Goal: Task Accomplishment & Management: Manage account settings

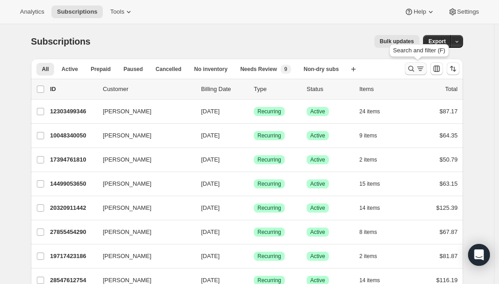
click at [418, 71] on icon "Search and filter results" at bounding box center [420, 68] width 9 height 9
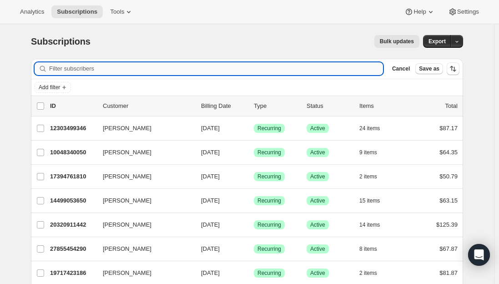
click at [184, 72] on input "Filter subscribers" at bounding box center [216, 68] width 334 height 13
click at [125, 66] on input "Filter subscribers" at bounding box center [216, 68] width 334 height 13
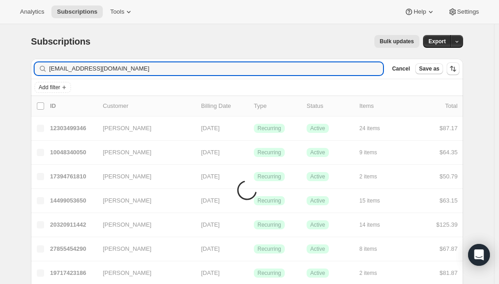
type input "lorensachmorov@gmail.com"
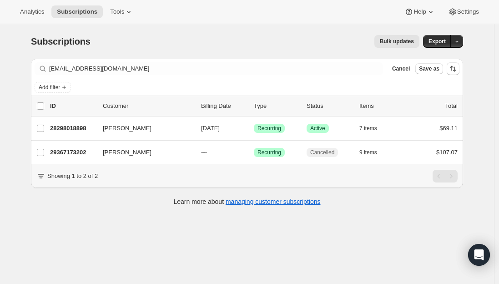
drag, startPoint x: 115, startPoint y: 259, endPoint x: 107, endPoint y: 246, distance: 14.5
click at [115, 259] on div "Subscriptions. This page is ready Subscriptions Bulk updates More actions Bulk …" at bounding box center [247, 166] width 494 height 284
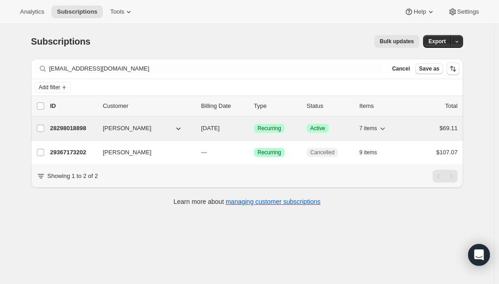
click at [78, 129] on p "28298018898" at bounding box center [72, 128] width 45 height 9
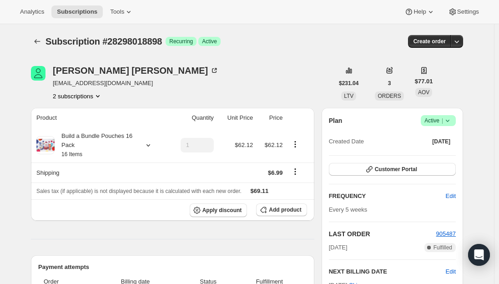
click at [124, 83] on span "lorensachmorov@gmail.com" at bounding box center [136, 83] width 166 height 9
drag, startPoint x: 124, startPoint y: 83, endPoint x: 121, endPoint y: 89, distance: 6.1
copy span "lorensachmorov@gmail.com"
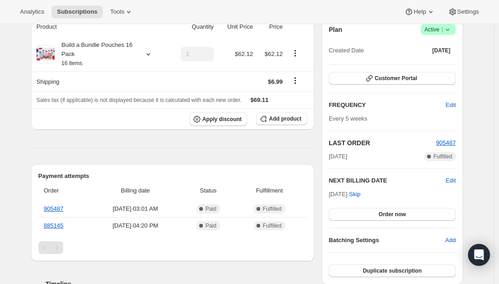
scroll to position [45, 0]
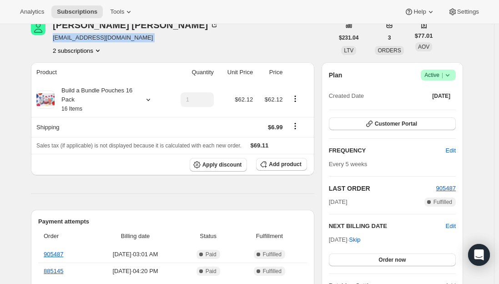
click at [110, 40] on span "lorensachmorov@gmail.com" at bounding box center [136, 37] width 166 height 9
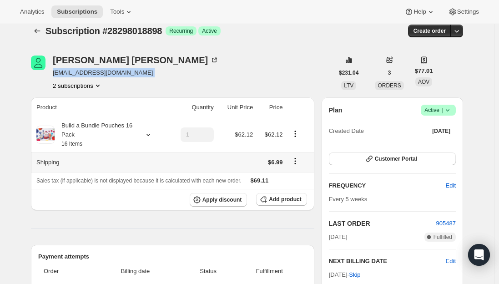
scroll to position [0, 0]
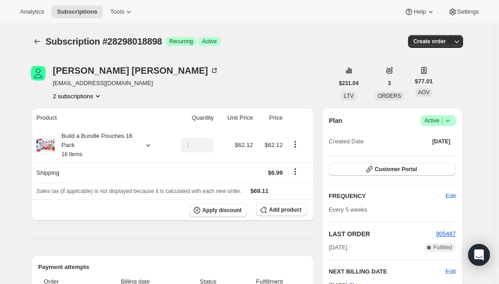
click at [443, 123] on span "|" at bounding box center [441, 120] width 1 height 7
click at [451, 153] on span "Cancel subscription" at bounding box center [440, 153] width 51 height 7
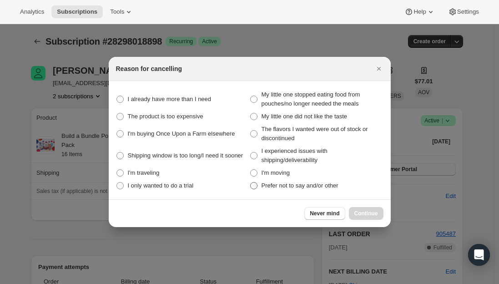
click at [251, 188] on span ":r40s:" at bounding box center [253, 185] width 7 height 7
click at [251, 182] on other "Prefer not to say and/or other" at bounding box center [250, 182] width 0 height 0
radio other "true"
click at [368, 215] on span "Continue" at bounding box center [366, 213] width 24 height 7
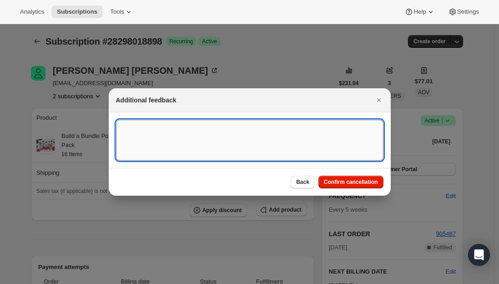
click at [188, 129] on textarea ":r40s:" at bounding box center [249, 140] width 267 height 41
type textarea "Canceled per req."
click at [345, 183] on span "Confirm cancellation" at bounding box center [351, 181] width 54 height 7
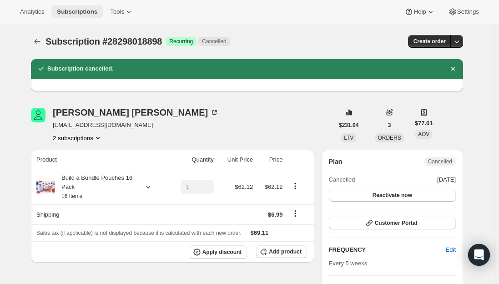
click at [75, 10] on span "Subscriptions" at bounding box center [77, 11] width 40 height 7
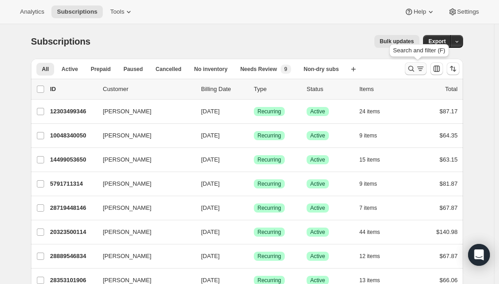
click at [413, 69] on icon "Search and filter results" at bounding box center [410, 68] width 9 height 9
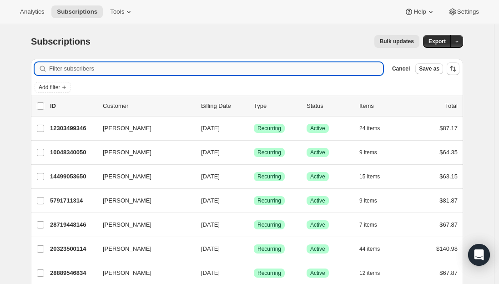
click at [137, 71] on input "Filter subscribers" at bounding box center [216, 68] width 334 height 13
type input "faina.garcia@yahoo.com"
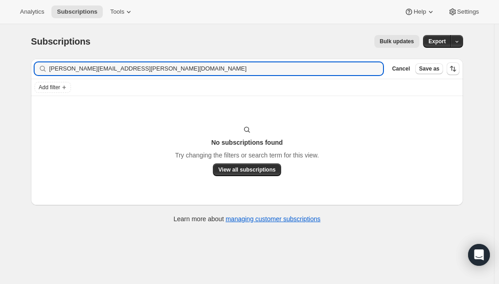
drag, startPoint x: 121, startPoint y: 70, endPoint x: -21, endPoint y: 69, distance: 142.3
click at [0, 69] on html "Analytics Subscriptions Tools Help Settings Skip to content Subscriptions. This…" at bounding box center [249, 142] width 499 height 284
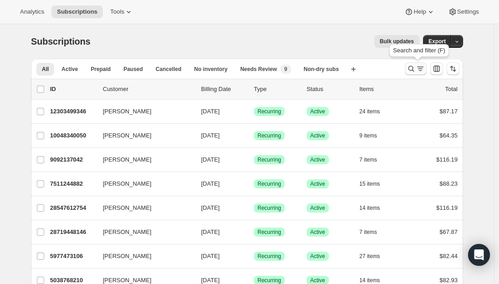
click at [413, 68] on icon "Search and filter results" at bounding box center [410, 68] width 9 height 9
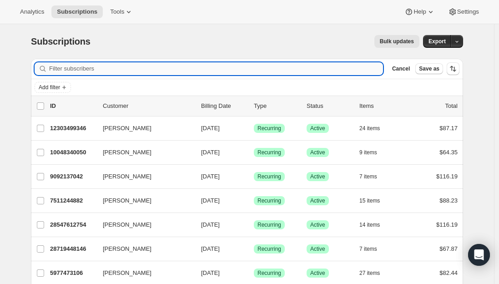
click at [185, 67] on input "Filter subscribers" at bounding box center [216, 68] width 334 height 13
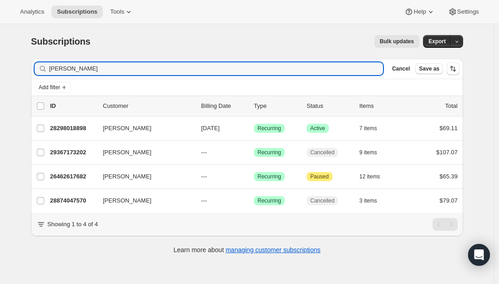
type input "[PERSON_NAME]"
